Goal: Entertainment & Leisure: Consume media (video, audio)

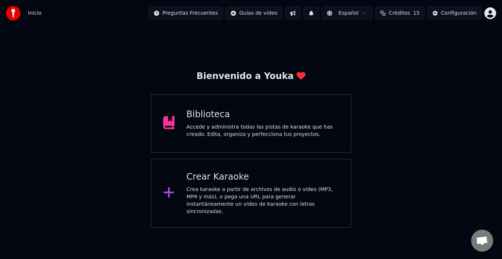
click at [225, 182] on div "Crear Karaoke" at bounding box center [262, 177] width 153 height 12
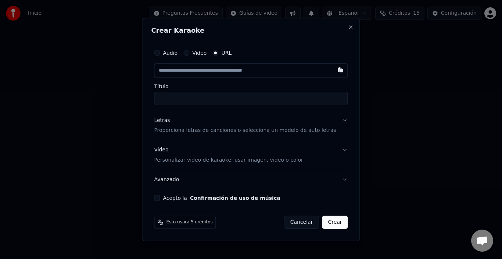
click at [172, 54] on label "Audio" at bounding box center [170, 52] width 15 height 5
click at [160, 54] on button "Audio" at bounding box center [157, 53] width 6 height 6
click at [191, 64] on div "Seleccionar archivo" at bounding box center [185, 70] width 62 height 13
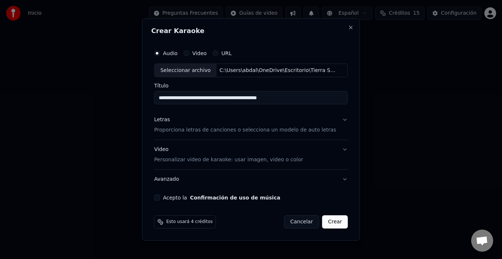
type input "**********"
click at [195, 127] on p "Proporciona letras de canciones o selecciona un modelo de auto letras" at bounding box center [245, 130] width 182 height 7
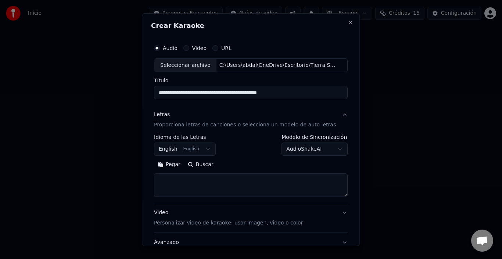
click at [204, 149] on button "English English" at bounding box center [185, 149] width 62 height 13
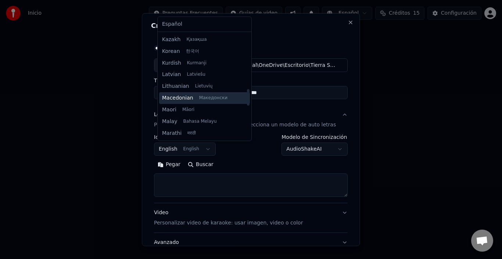
scroll to position [353, 0]
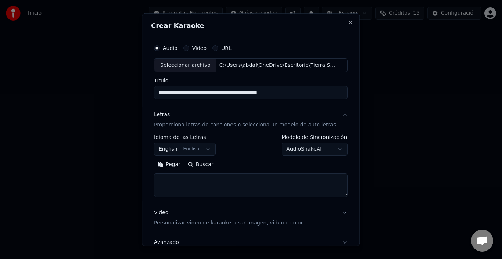
click at [173, 148] on button "English English" at bounding box center [185, 149] width 62 height 13
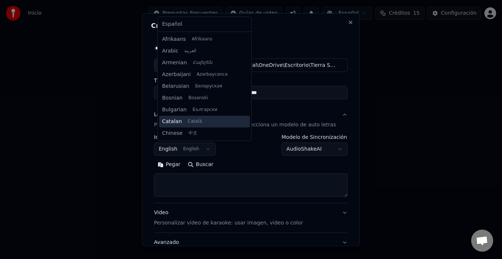
scroll to position [59, 0]
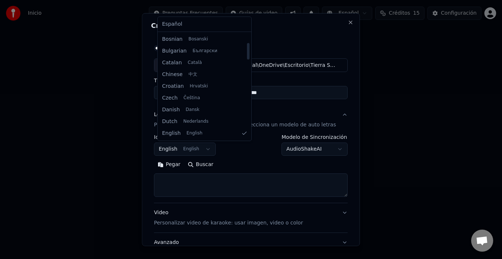
select select "**"
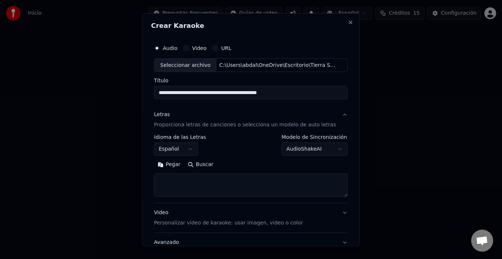
click at [226, 144] on div "**********" at bounding box center [251, 145] width 194 height 21
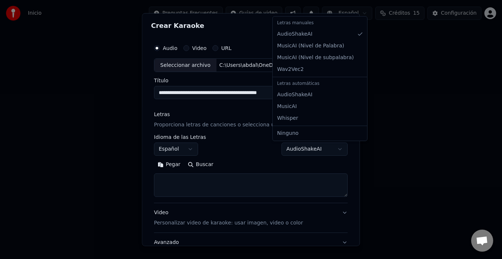
click at [285, 150] on body "**********" at bounding box center [251, 114] width 502 height 228
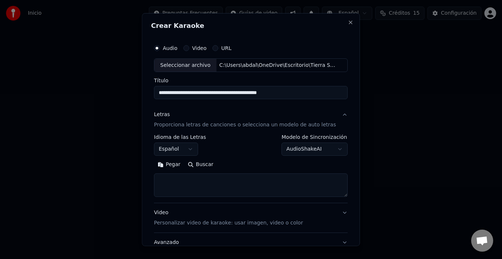
click at [285, 150] on body "**********" at bounding box center [251, 114] width 502 height 228
click at [196, 189] on textarea at bounding box center [251, 185] width 194 height 24
paste textarea "**********"
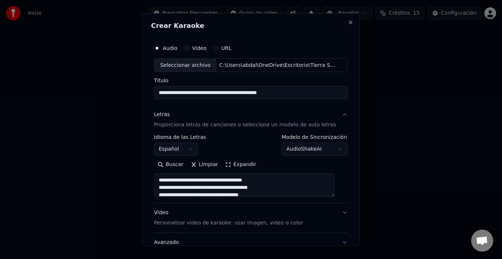
scroll to position [186, 0]
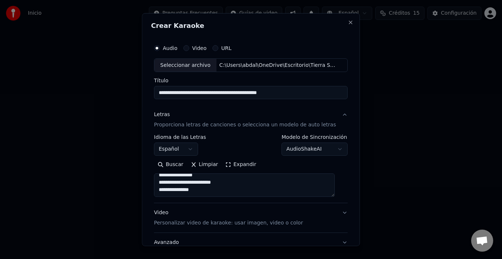
click at [233, 164] on button "Expandir" at bounding box center [241, 165] width 38 height 12
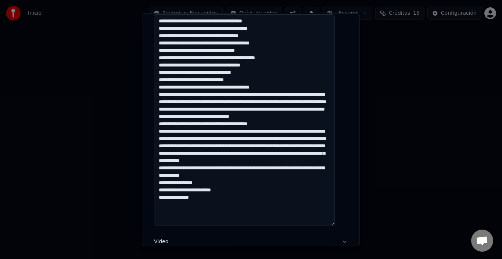
scroll to position [147, 0]
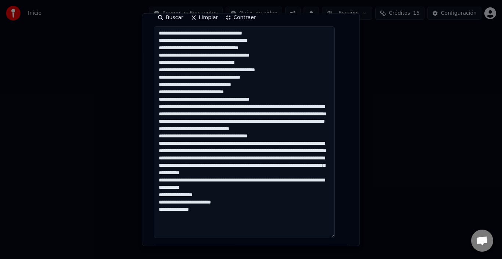
drag, startPoint x: 171, startPoint y: 121, endPoint x: 227, endPoint y: 119, distance: 55.9
click at [227, 119] on textarea at bounding box center [244, 132] width 181 height 212
drag, startPoint x: 171, startPoint y: 172, endPoint x: 230, endPoint y: 172, distance: 59.2
click at [230, 172] on textarea at bounding box center [244, 132] width 181 height 212
drag, startPoint x: 217, startPoint y: 210, endPoint x: 224, endPoint y: 210, distance: 7.4
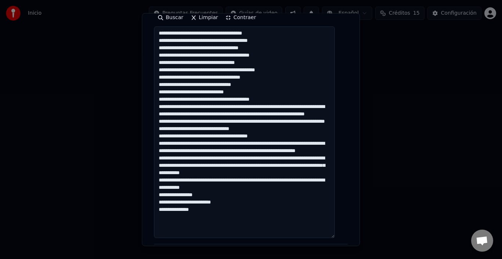
click at [224, 210] on textarea at bounding box center [244, 132] width 181 height 212
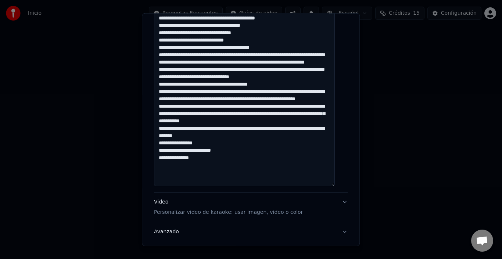
scroll to position [221, 0]
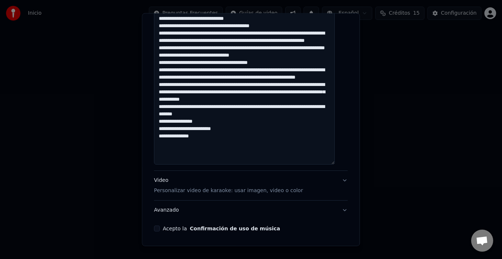
drag, startPoint x: 162, startPoint y: 83, endPoint x: 198, endPoint y: 97, distance: 38.2
click at [198, 97] on textarea at bounding box center [244, 59] width 181 height 212
drag, startPoint x: 163, startPoint y: 128, endPoint x: 230, endPoint y: 135, distance: 67.3
click at [230, 135] on textarea at bounding box center [244, 59] width 181 height 212
paste textarea "**********"
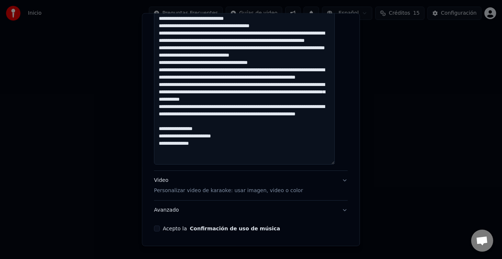
scroll to position [246, 0]
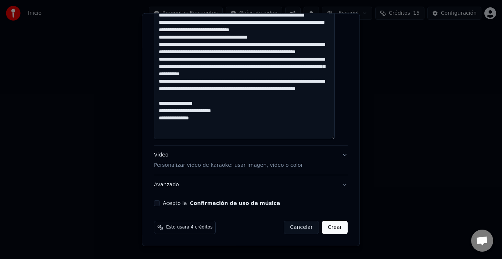
paste textarea "**********"
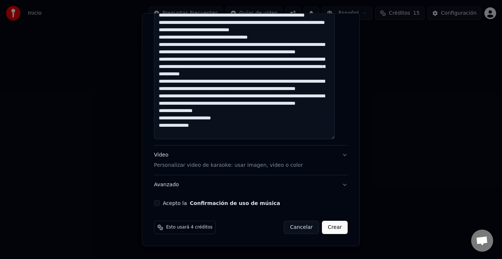
scroll to position [30, 0]
drag, startPoint x: 226, startPoint y: 126, endPoint x: 163, endPoint y: 124, distance: 62.5
click at [163, 124] on textarea at bounding box center [244, 34] width 181 height 212
click at [234, 123] on textarea at bounding box center [244, 34] width 181 height 212
paste textarea "**********"
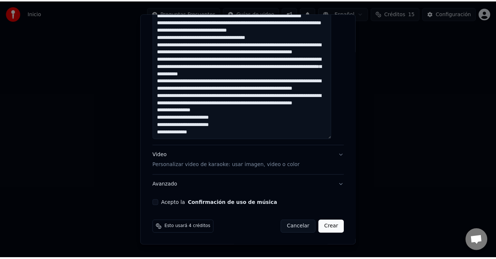
scroll to position [37, 0]
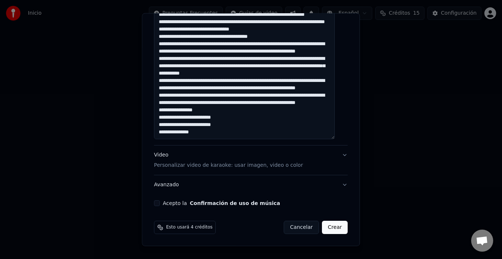
type textarea "**********"
click at [164, 201] on div "Acepto la Confirmación de uso de música" at bounding box center [251, 203] width 194 height 6
click at [160, 202] on button "Acepto la Confirmación de uso de música" at bounding box center [157, 203] width 6 height 6
click at [327, 225] on button "Crear" at bounding box center [335, 227] width 26 height 13
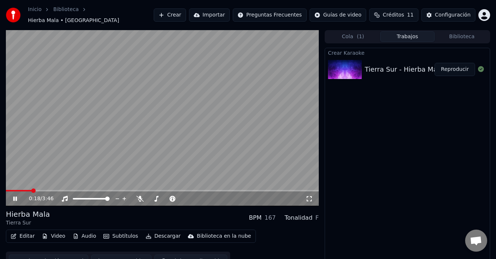
click at [14, 197] on icon at bounding box center [15, 199] width 4 height 4
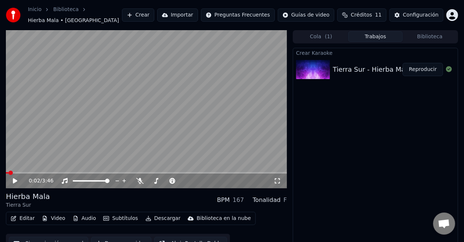
click at [8, 171] on span at bounding box center [10, 173] width 4 height 4
click at [19, 178] on icon at bounding box center [20, 181] width 17 height 6
click at [62, 172] on span at bounding box center [36, 172] width 60 height 1
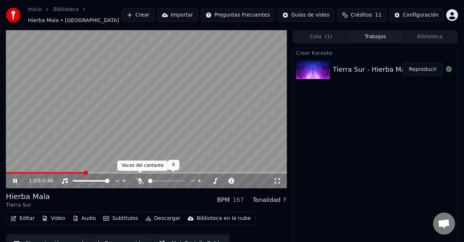
click at [140, 178] on icon at bounding box center [139, 181] width 7 height 6
click at [162, 180] on span at bounding box center [155, 180] width 14 height 1
click at [180, 180] on span at bounding box center [166, 180] width 37 height 1
click at [181, 179] on span at bounding box center [178, 181] width 4 height 4
click at [185, 179] on span at bounding box center [182, 181] width 4 height 4
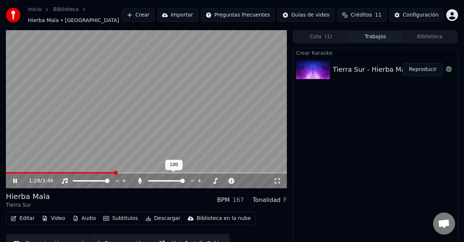
click at [200, 177] on icon at bounding box center [199, 180] width 7 height 7
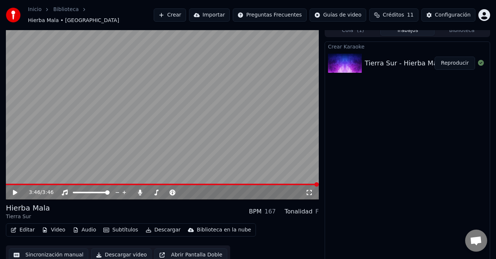
scroll to position [8, 0]
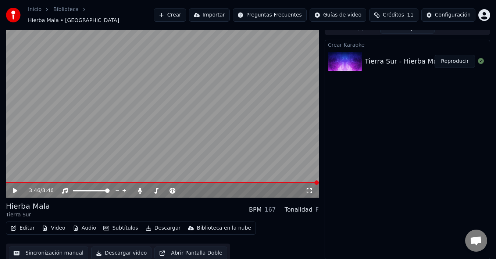
click at [113, 225] on button "Subtítulos" at bounding box center [120, 228] width 40 height 10
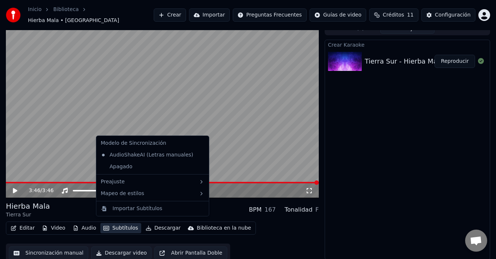
click at [116, 226] on button "Subtítulos" at bounding box center [120, 228] width 40 height 10
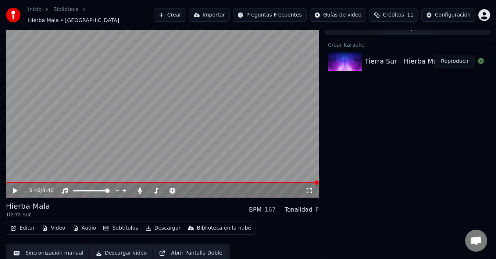
click at [56, 225] on button "Video" at bounding box center [53, 228] width 29 height 10
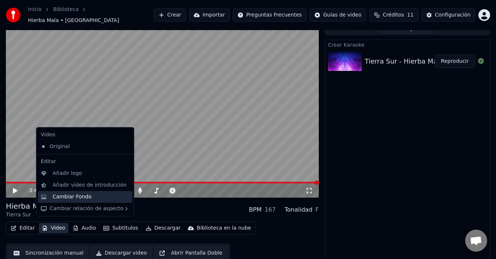
click at [89, 196] on div "Cambiar Fondo" at bounding box center [91, 196] width 77 height 7
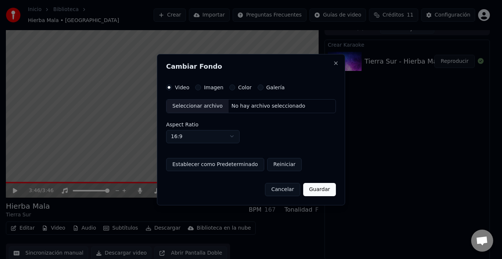
click at [191, 105] on div "Seleccionar archivo" at bounding box center [197, 106] width 62 height 13
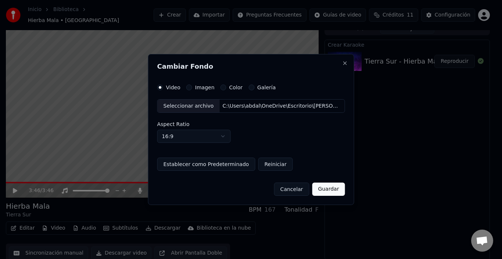
click at [327, 184] on button "Guardar" at bounding box center [328, 189] width 33 height 13
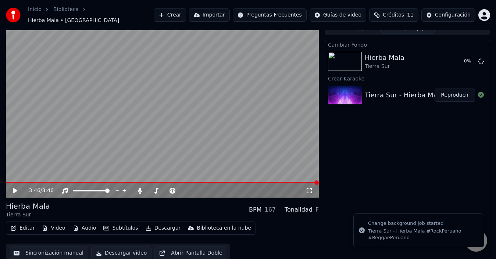
click at [117, 223] on button "Subtítulos" at bounding box center [120, 228] width 40 height 10
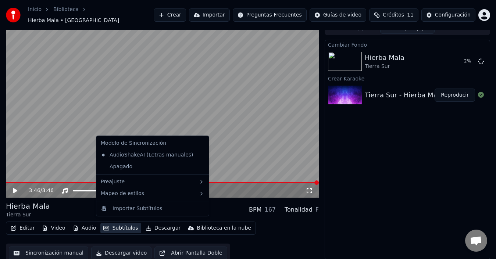
click at [367, 171] on div "Cambiar Fondo Hierba Mala Tierra Sur 2 % Crear Karaoke Tierra Sur - Hierba Mala…" at bounding box center [407, 150] width 165 height 220
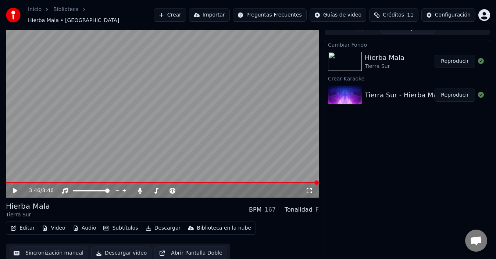
click at [364, 54] on div at bounding box center [346, 61] width 37 height 19
click at [450, 58] on button "Reproducir" at bounding box center [454, 61] width 40 height 13
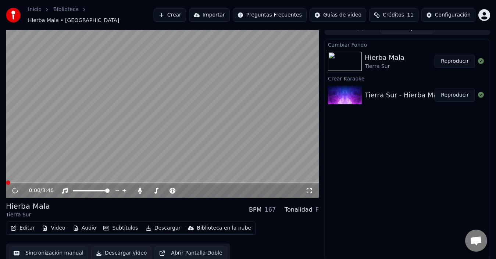
click at [308, 188] on icon at bounding box center [308, 191] width 7 height 6
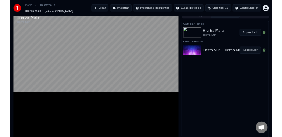
scroll to position [2, 0]
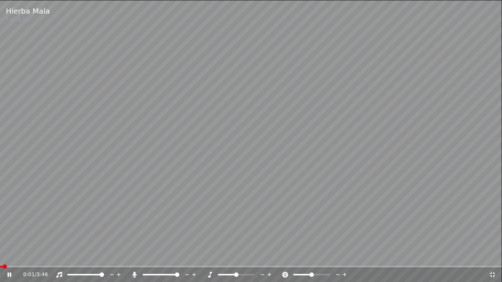
click at [492, 259] on icon at bounding box center [492, 274] width 5 height 5
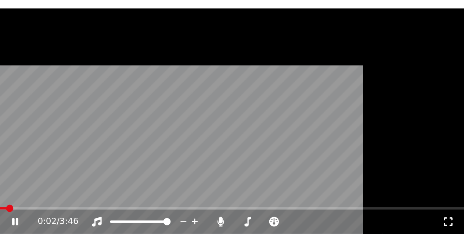
scroll to position [1, 0]
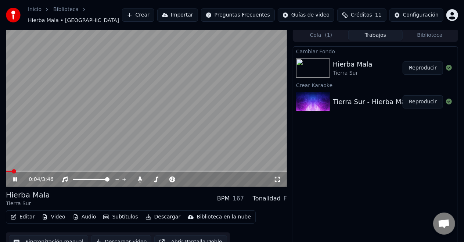
click at [276, 176] on icon at bounding box center [277, 179] width 7 height 6
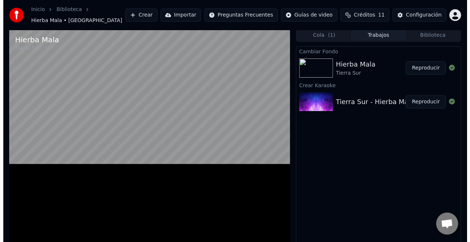
scroll to position [0, 0]
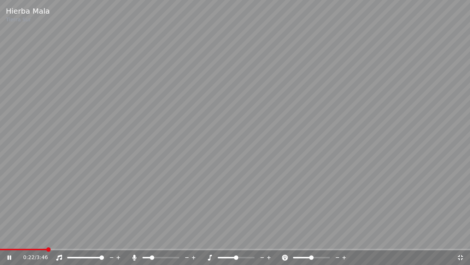
click at [151, 257] on span at bounding box center [147, 257] width 8 height 1
click at [150, 258] on span at bounding box center [151, 257] width 4 height 4
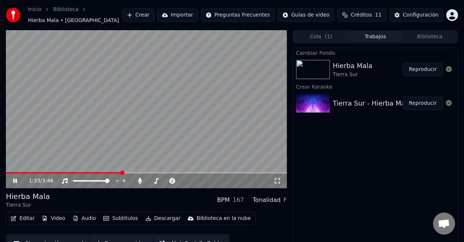
click at [15, 179] on icon at bounding box center [15, 181] width 4 height 4
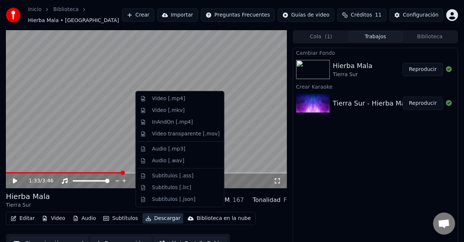
click at [154, 213] on button "Descargar" at bounding box center [163, 218] width 41 height 10
click at [171, 102] on div "Video [.mp4]" at bounding box center [168, 98] width 33 height 7
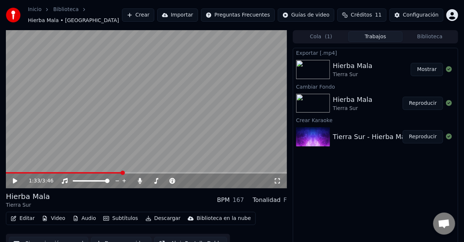
click at [23, 213] on button "Editar" at bounding box center [23, 218] width 30 height 10
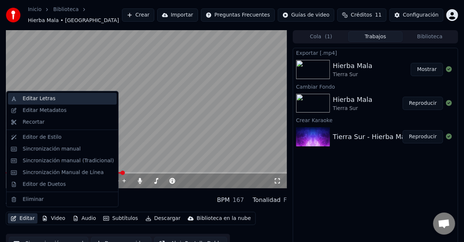
click at [35, 96] on div "Editar Letras" at bounding box center [39, 98] width 33 height 7
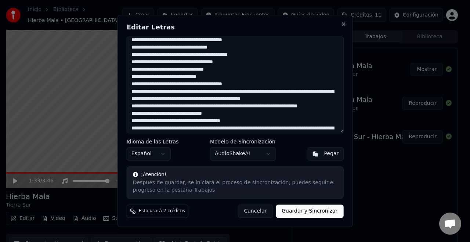
scroll to position [37, 0]
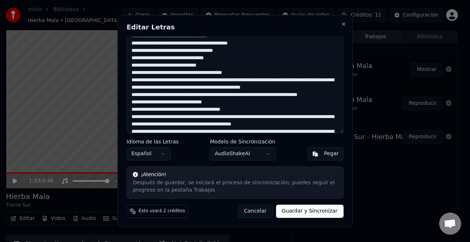
drag, startPoint x: 181, startPoint y: 79, endPoint x: 241, endPoint y: 78, distance: 60.3
click at [241, 78] on textarea at bounding box center [235, 84] width 217 height 97
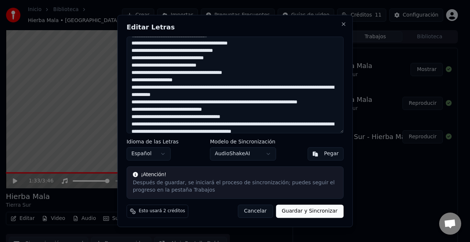
drag, startPoint x: 184, startPoint y: 86, endPoint x: 244, endPoint y: 85, distance: 60.3
click at [244, 85] on textarea at bounding box center [235, 84] width 217 height 97
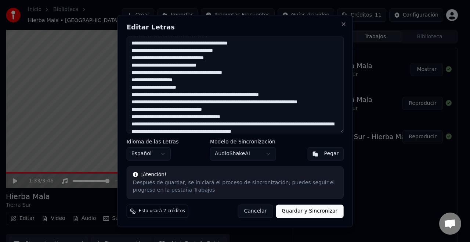
drag, startPoint x: 243, startPoint y: 91, endPoint x: 289, endPoint y: 92, distance: 45.6
click at [289, 92] on textarea at bounding box center [235, 84] width 217 height 97
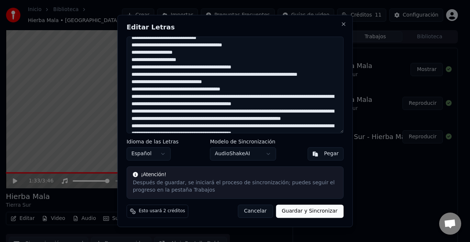
scroll to position [74, 0]
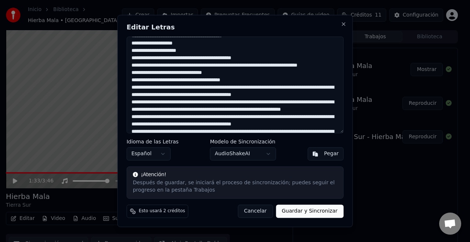
drag, startPoint x: 180, startPoint y: 94, endPoint x: 242, endPoint y: 94, distance: 61.7
click at [242, 94] on textarea at bounding box center [235, 84] width 217 height 97
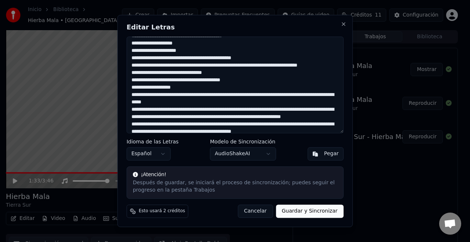
drag, startPoint x: 184, startPoint y: 105, endPoint x: 244, endPoint y: 104, distance: 60.3
click at [244, 104] on textarea at bounding box center [235, 84] width 217 height 97
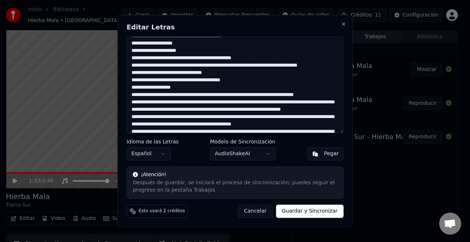
click at [296, 100] on textarea at bounding box center [235, 84] width 217 height 97
click at [184, 101] on textarea at bounding box center [235, 84] width 217 height 97
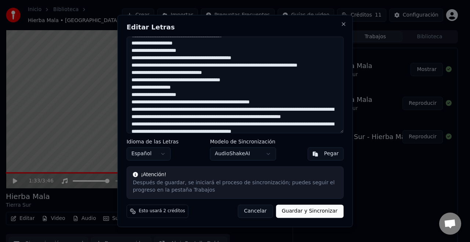
drag, startPoint x: 244, startPoint y: 107, endPoint x: 275, endPoint y: 108, distance: 30.9
click at [275, 108] on textarea at bounding box center [235, 84] width 217 height 97
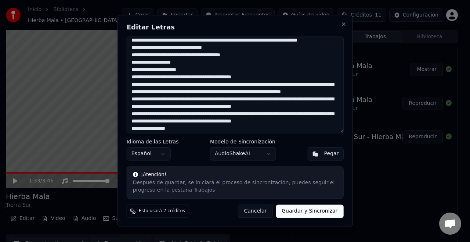
scroll to position [110, 0]
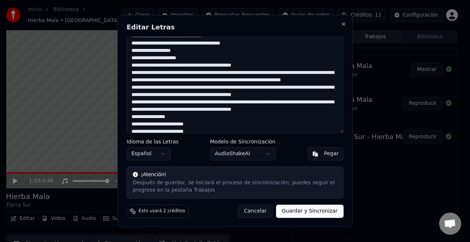
drag, startPoint x: 182, startPoint y: 102, endPoint x: 243, endPoint y: 103, distance: 60.6
click at [243, 103] on textarea at bounding box center [235, 84] width 217 height 97
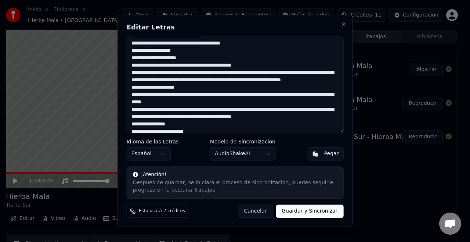
click at [212, 100] on textarea at bounding box center [235, 84] width 217 height 97
drag, startPoint x: 155, startPoint y: 115, endPoint x: 193, endPoint y: 115, distance: 37.9
click at [193, 115] on textarea at bounding box center [235, 84] width 217 height 97
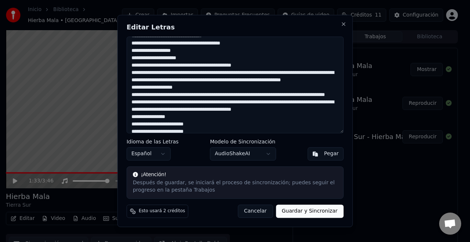
drag, startPoint x: 184, startPoint y: 109, endPoint x: 244, endPoint y: 109, distance: 59.5
click at [244, 109] on textarea at bounding box center [235, 84] width 217 height 97
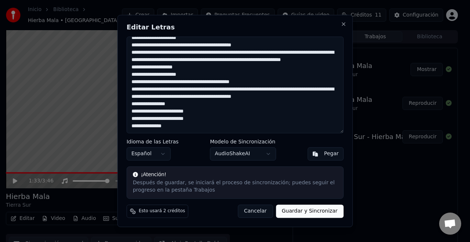
scroll to position [145, 0]
drag, startPoint x: 181, startPoint y: 89, endPoint x: 240, endPoint y: 90, distance: 58.8
click at [240, 90] on textarea at bounding box center [235, 84] width 217 height 97
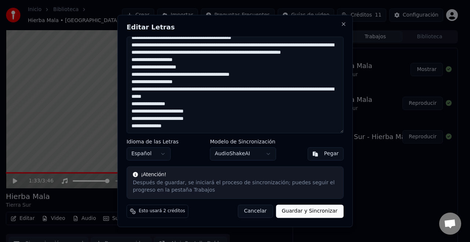
drag, startPoint x: 183, startPoint y: 97, endPoint x: 243, endPoint y: 98, distance: 60.3
click at [243, 98] on textarea at bounding box center [235, 84] width 217 height 97
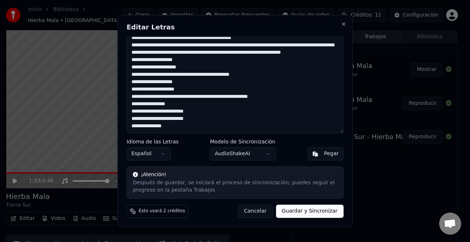
drag, startPoint x: 243, startPoint y: 102, endPoint x: 298, endPoint y: 107, distance: 55.4
click at [297, 107] on textarea at bounding box center [235, 84] width 217 height 97
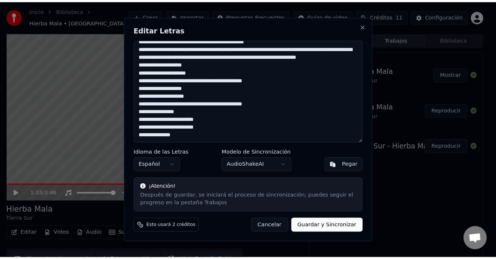
scroll to position [152, 0]
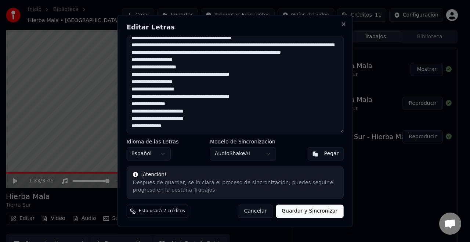
type textarea "**********"
click at [312, 209] on button "Guardar y Sincronizar" at bounding box center [310, 211] width 68 height 13
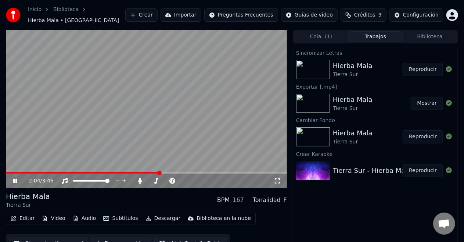
click at [139, 139] on video at bounding box center [146, 109] width 281 height 158
click at [157, 213] on button "Descargar" at bounding box center [163, 218] width 41 height 10
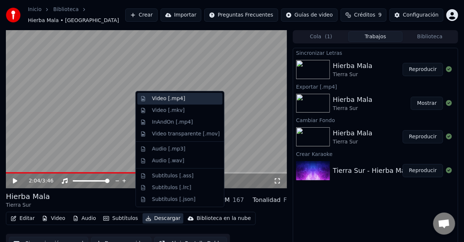
click at [183, 100] on div "Video [.mp4]" at bounding box center [186, 98] width 68 height 7
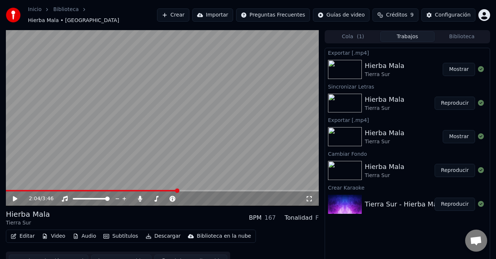
click at [457, 64] on button "Mostrar" at bounding box center [458, 69] width 32 height 13
click at [0, 89] on div "2:04 / 3:46 Hierba Mala [GEOGRAPHIC_DATA] BPM 167 Tonalidad F Editar Video Audi…" at bounding box center [248, 150] width 496 height 241
